Goal: Find specific page/section: Find specific page/section

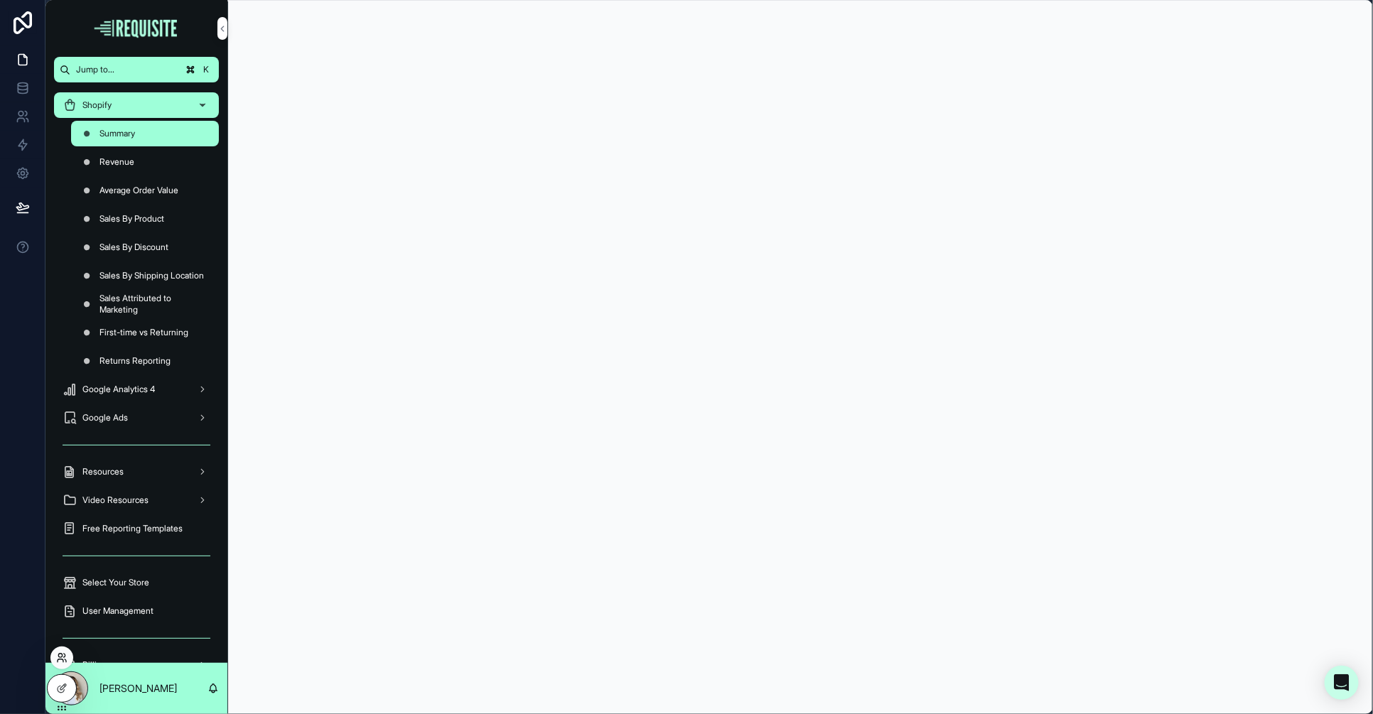
click at [63, 650] on icon at bounding box center [61, 657] width 11 height 11
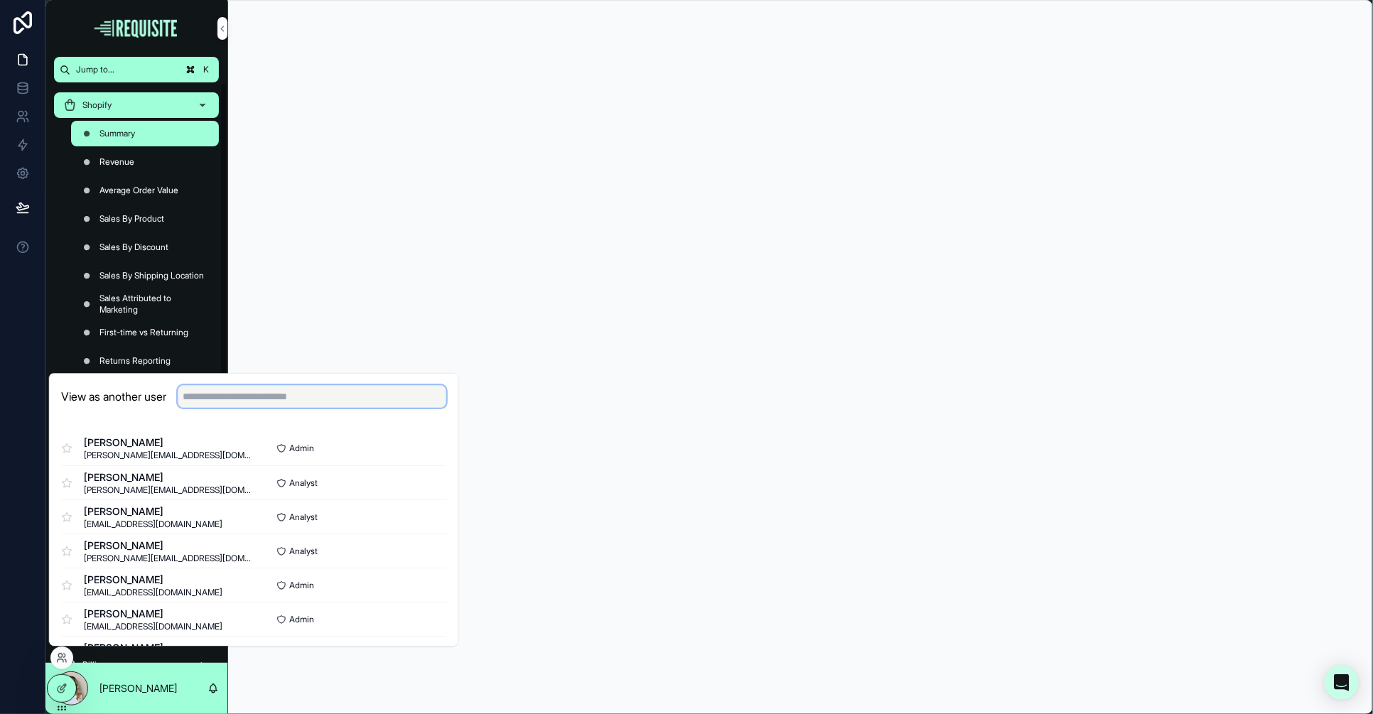
click at [203, 398] on input "text" at bounding box center [312, 396] width 269 height 23
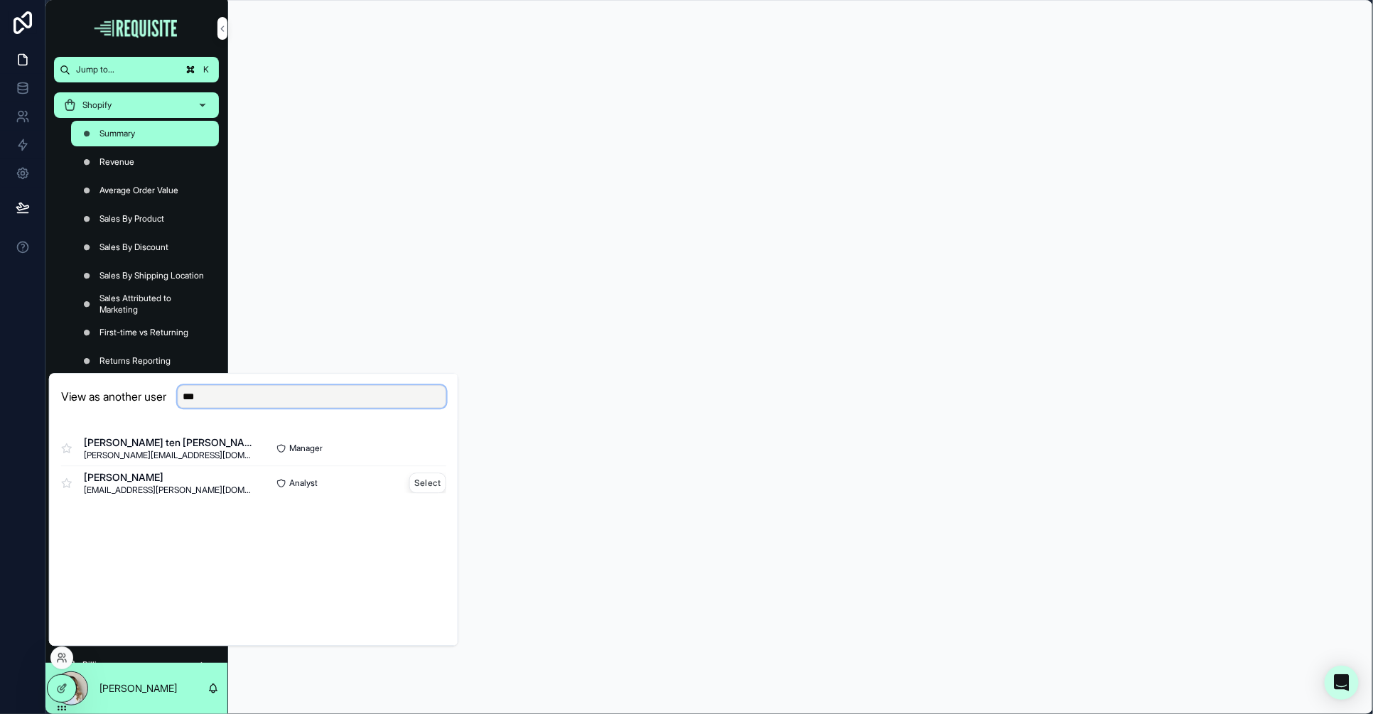
type input "***"
click at [426, 487] on button "Select" at bounding box center [427, 482] width 37 height 21
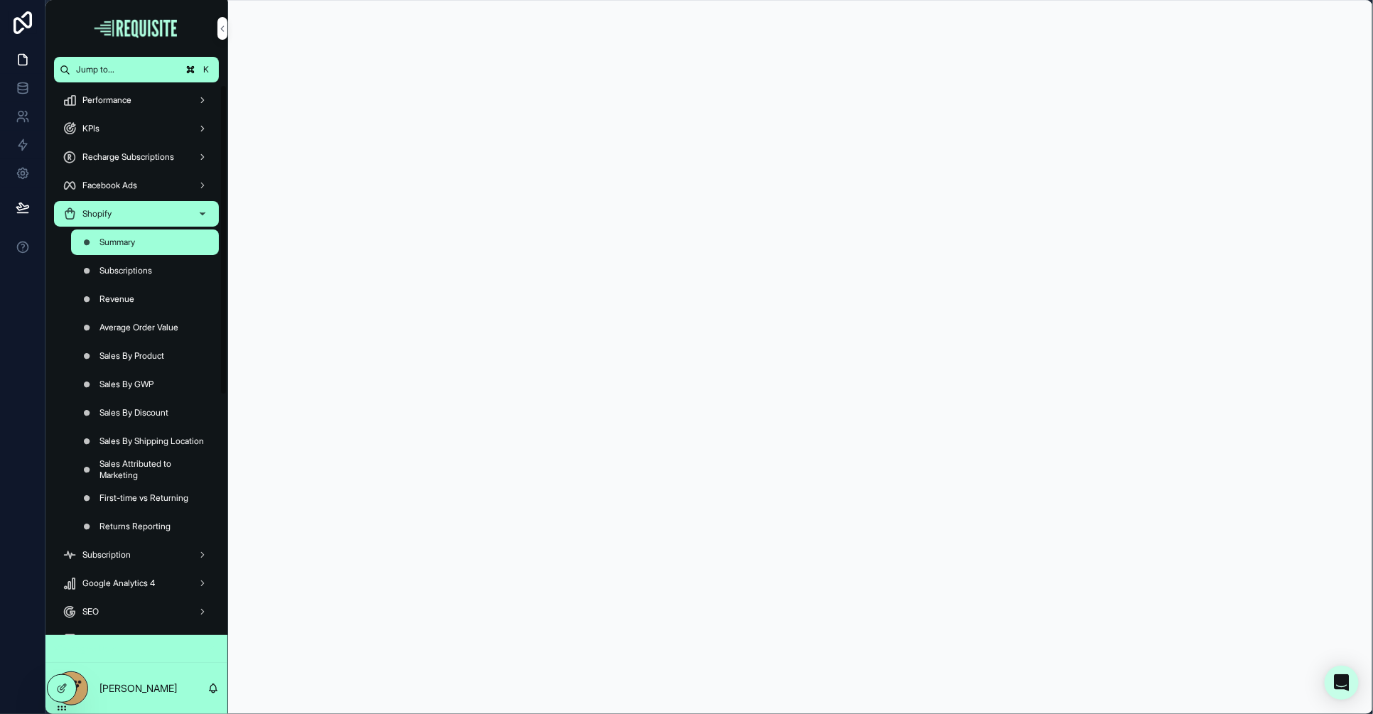
scroll to position [7, 0]
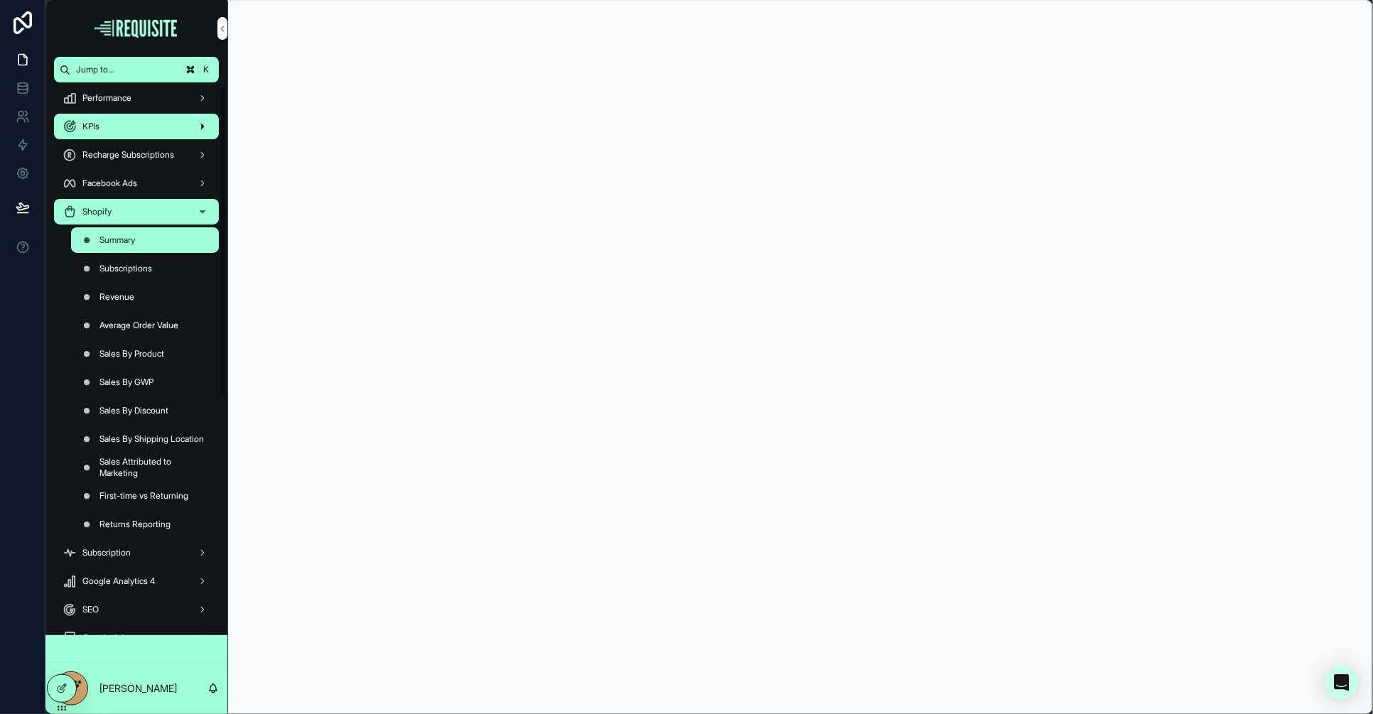
click at [111, 136] on div "KPIs" at bounding box center [137, 126] width 148 height 23
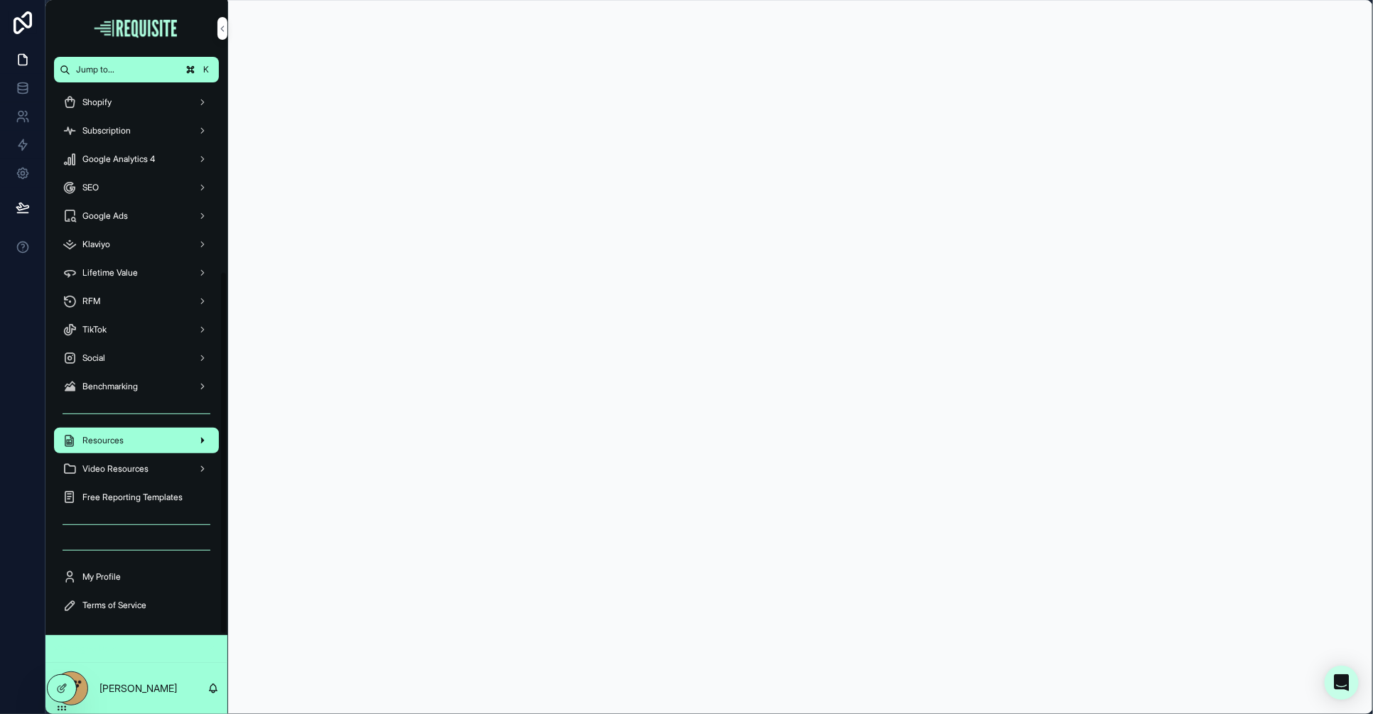
click at [90, 443] on span "Resources" at bounding box center [102, 440] width 41 height 11
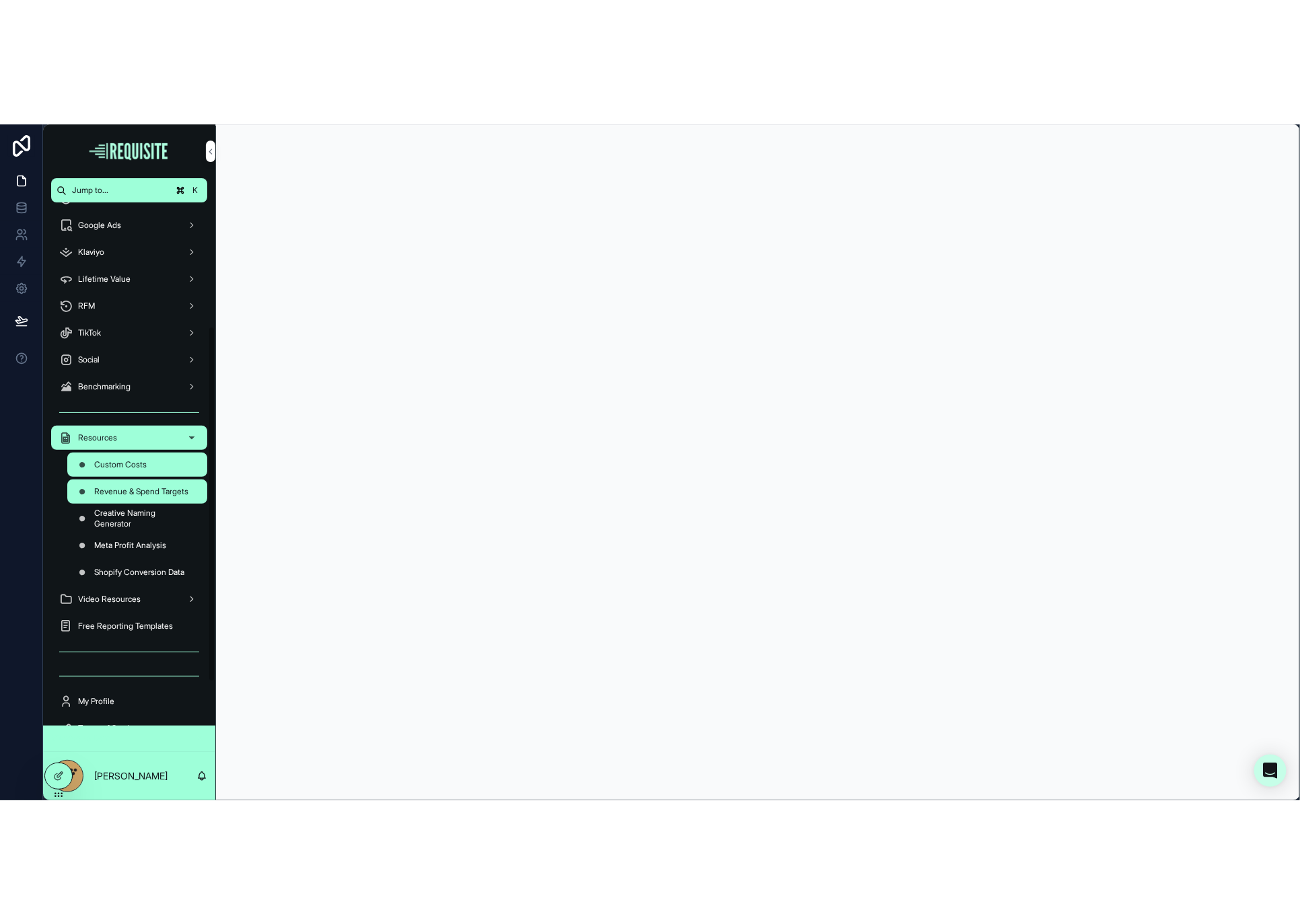
scroll to position [245, 0]
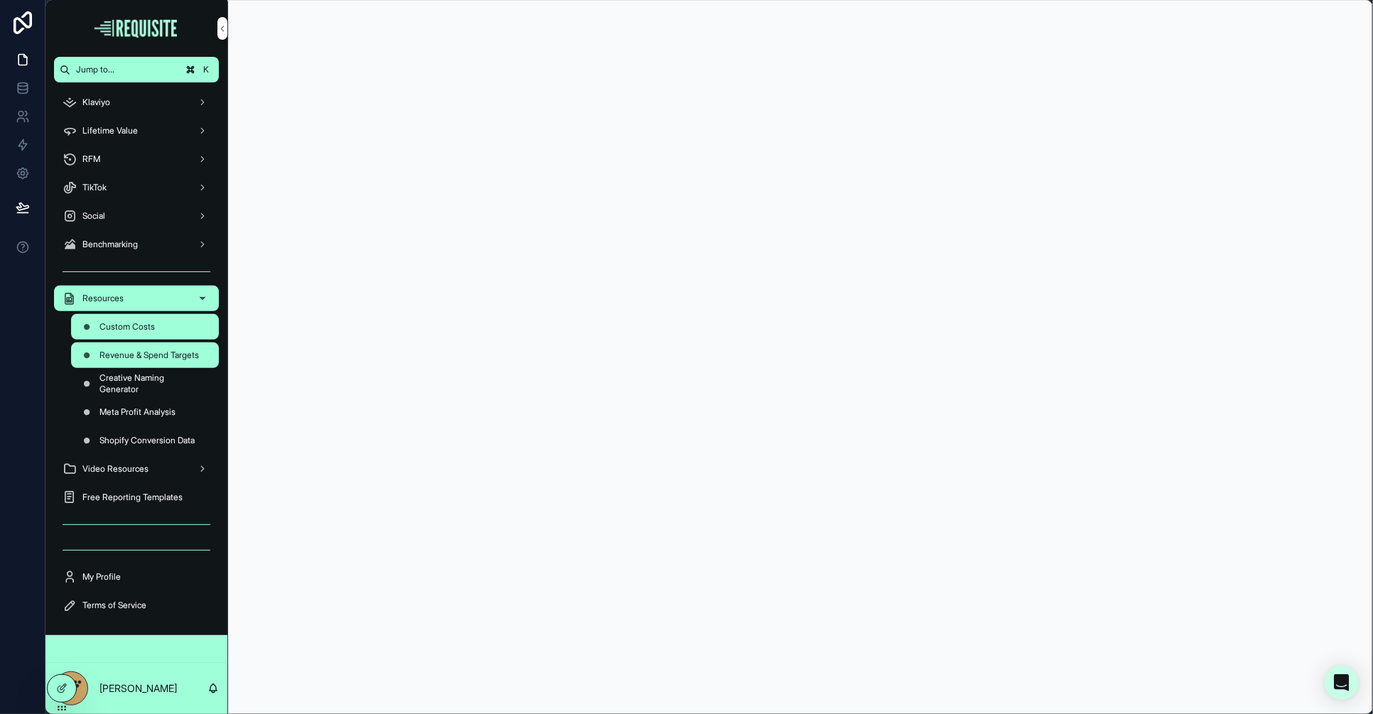
click at [161, 357] on span "Revenue & Spend Targets" at bounding box center [148, 355] width 99 height 11
